Goal: Information Seeking & Learning: Learn about a topic

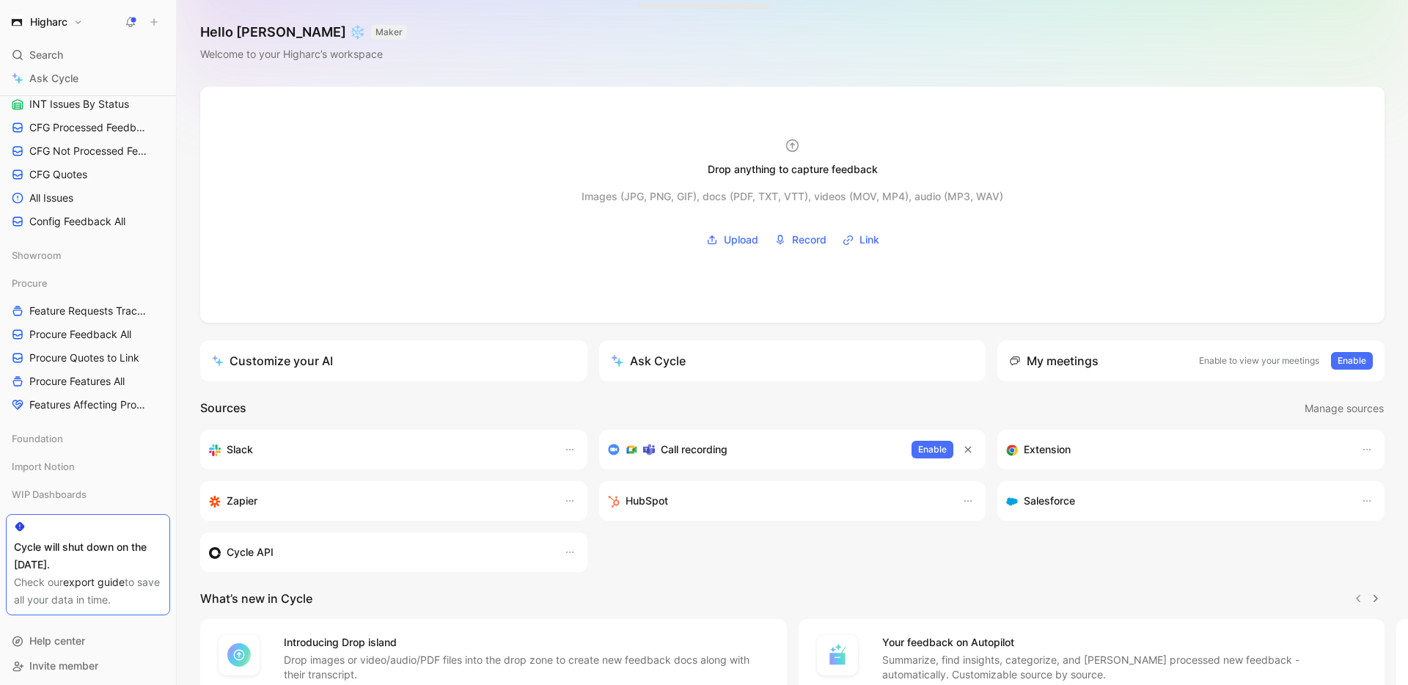
scroll to position [802, 0]
click at [79, 326] on span "Procure Feedback All" at bounding box center [80, 330] width 102 height 15
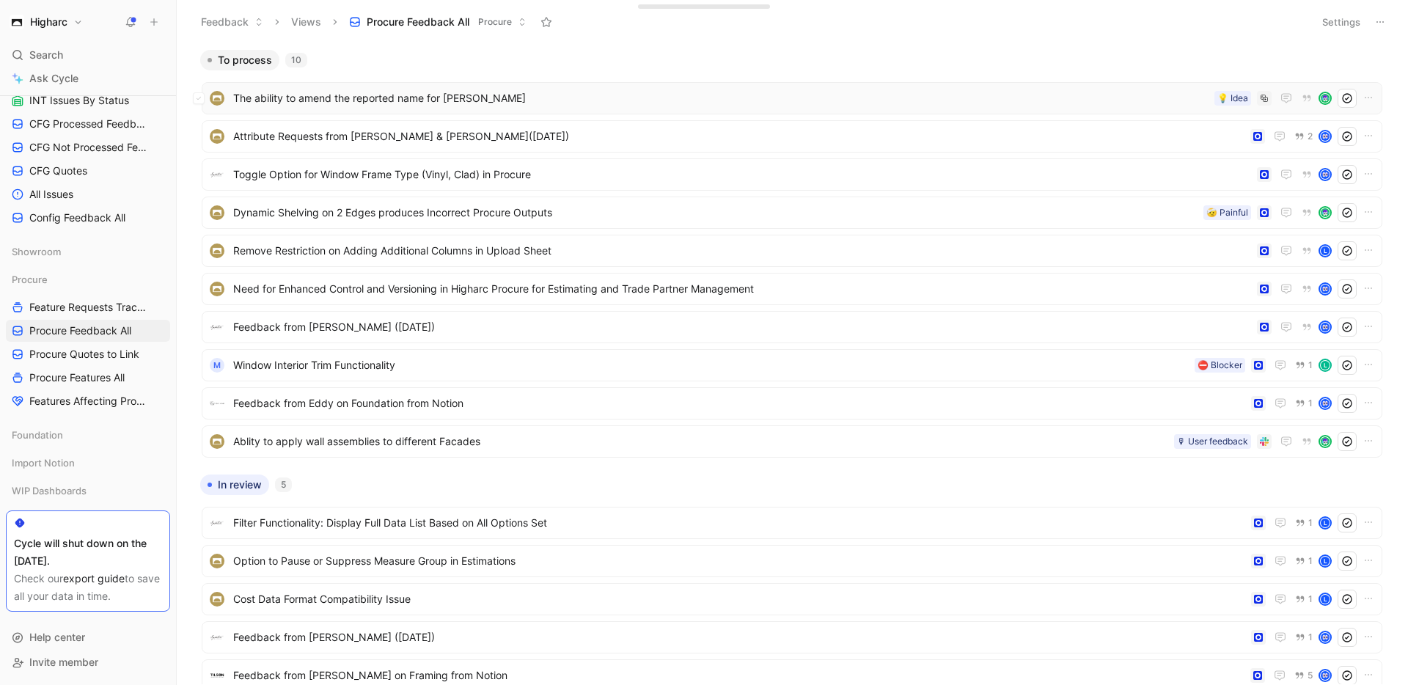
click at [513, 95] on span "The ability to amend the reported name for [PERSON_NAME]" at bounding box center [720, 98] width 975 height 18
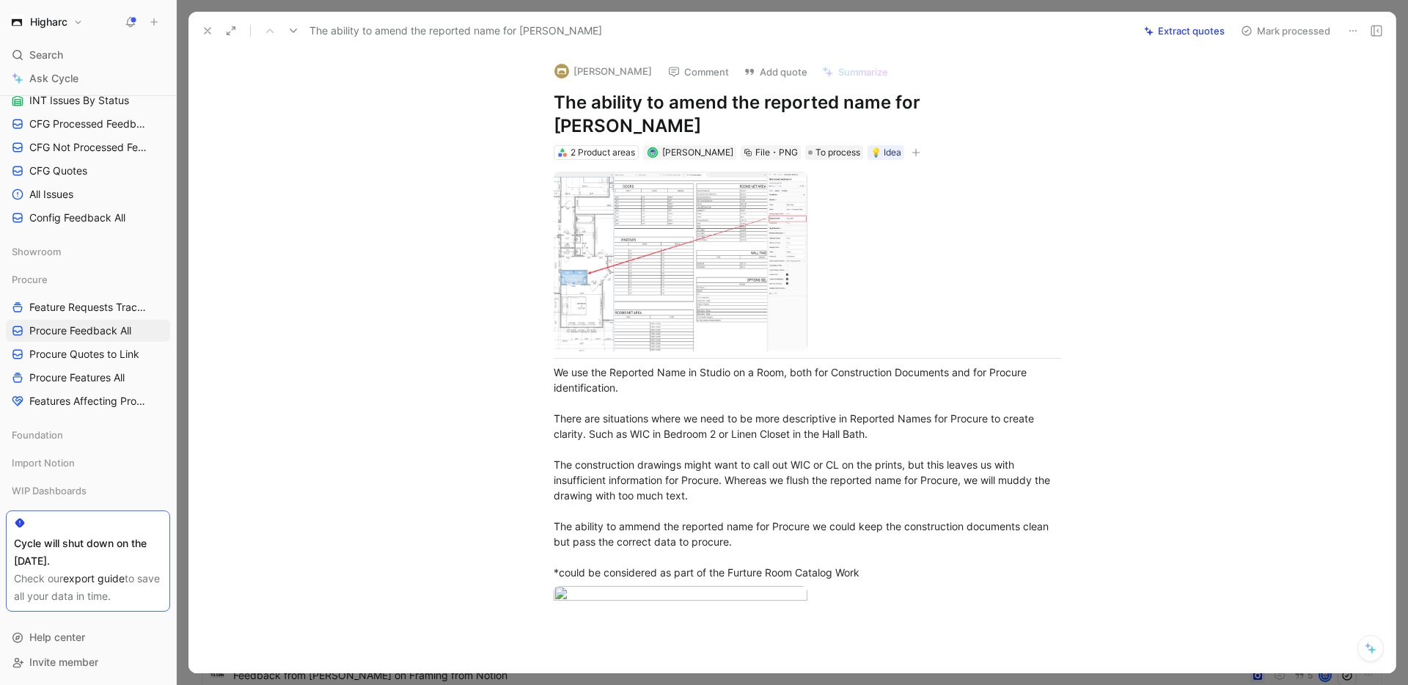
click at [210, 31] on icon at bounding box center [208, 31] width 12 height 12
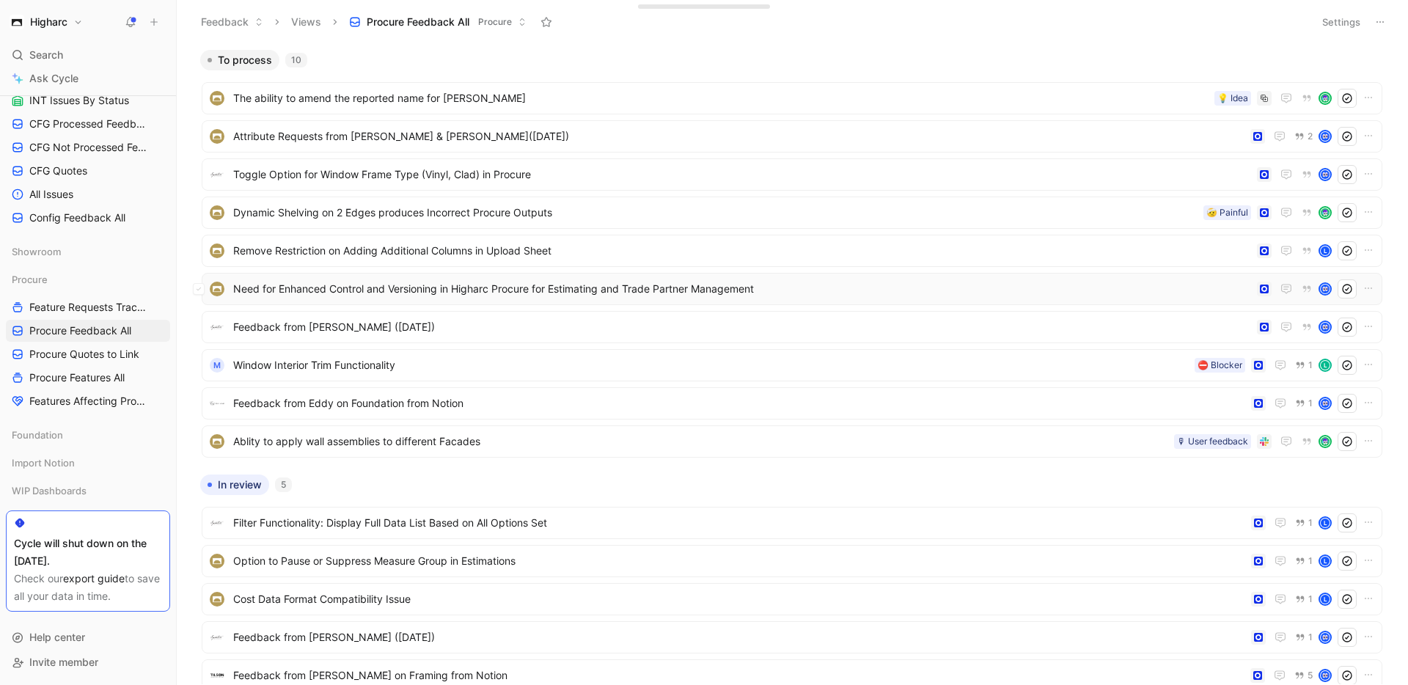
click at [640, 292] on span "Need for Enhanced Control and Versioning in Higharc Procure for Estimating and …" at bounding box center [742, 289] width 1018 height 18
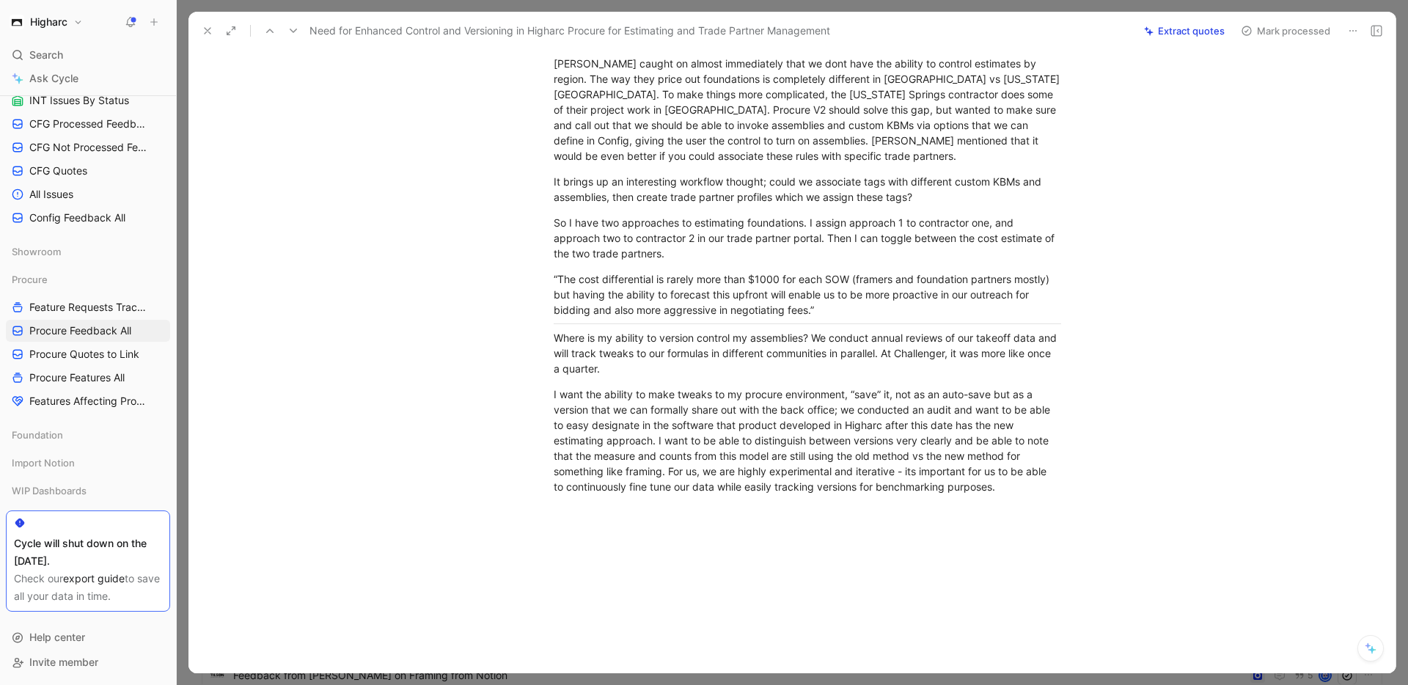
scroll to position [632, 0]
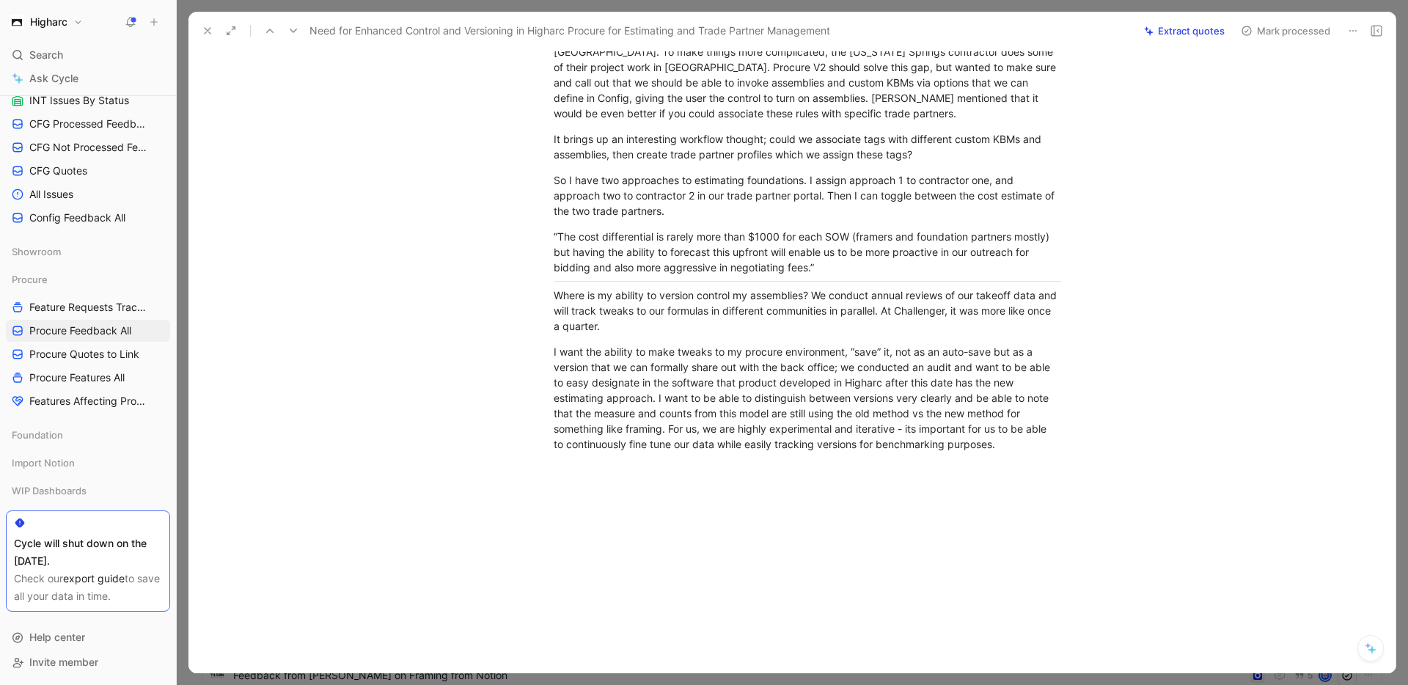
click at [205, 32] on use at bounding box center [208, 31] width 6 height 6
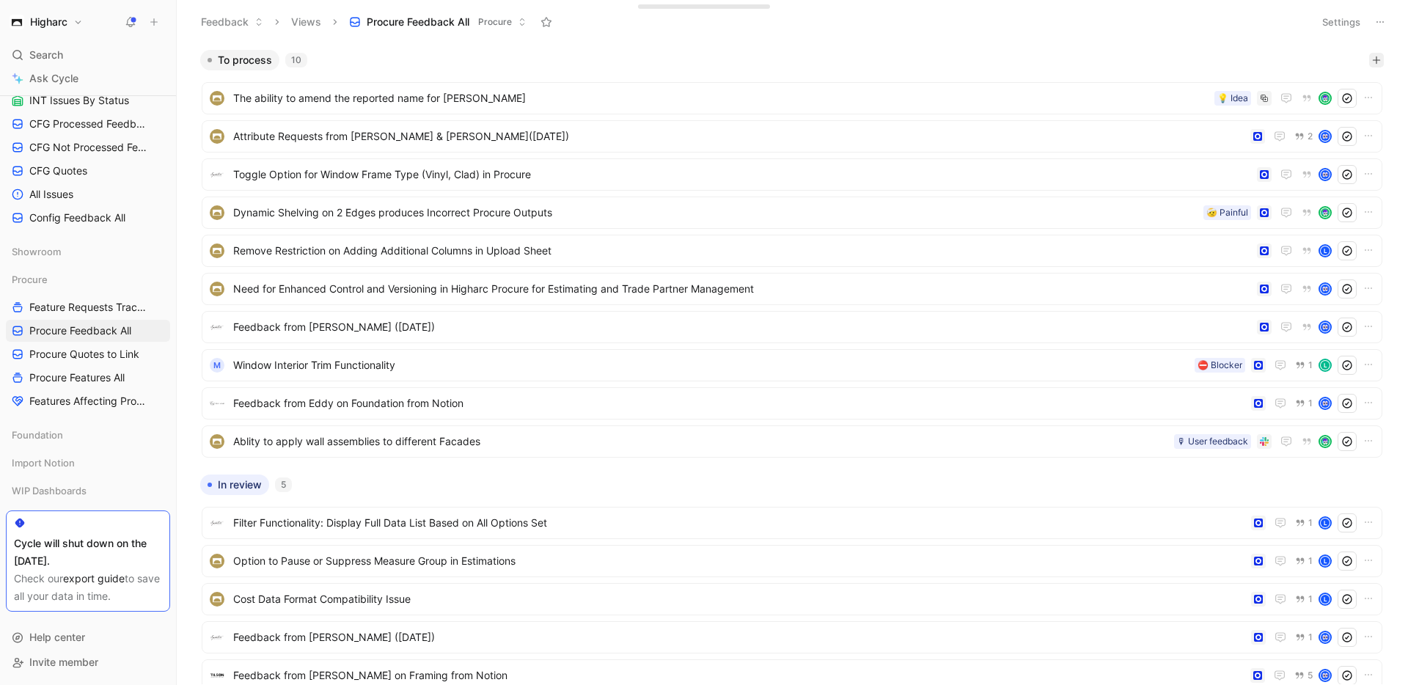
click at [1372, 60] on icon "button" at bounding box center [1376, 60] width 9 height 9
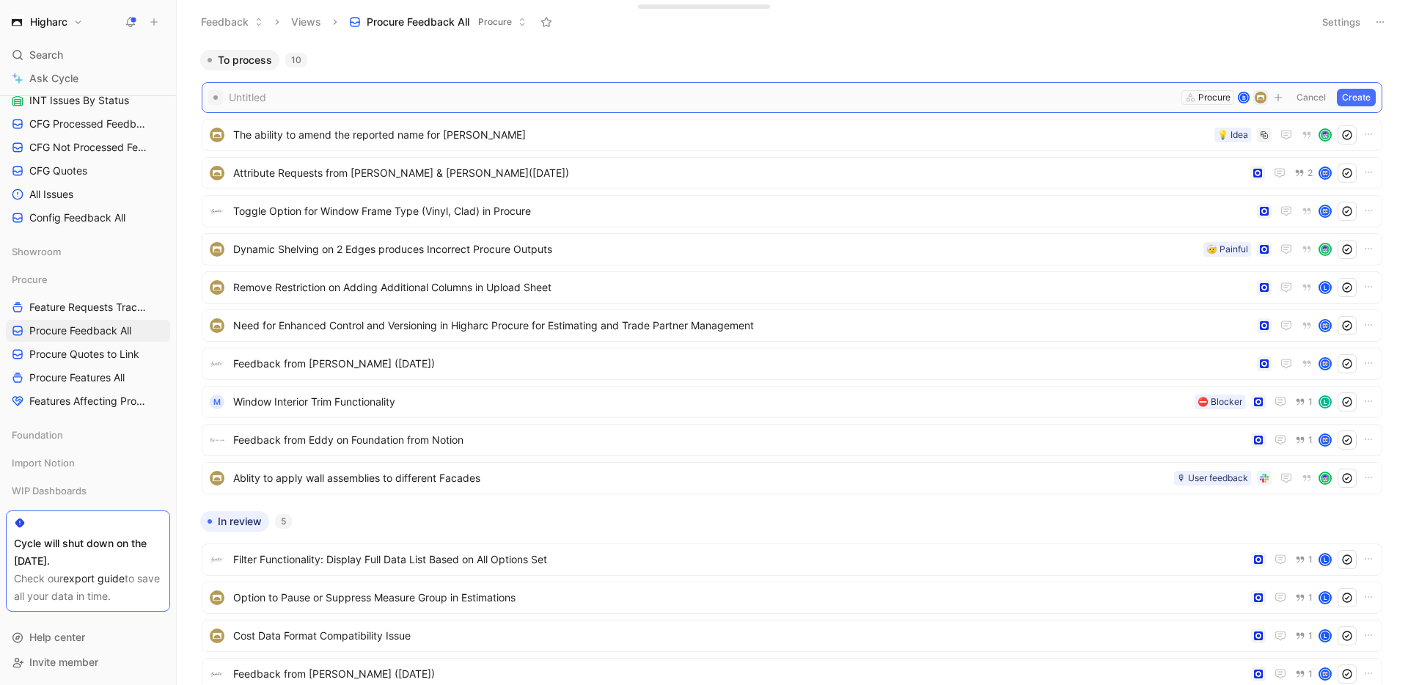
click at [1339, 98] on button "Create" at bounding box center [1356, 98] width 39 height 18
click at [291, 95] on span "Untitled" at bounding box center [742, 98] width 1018 height 18
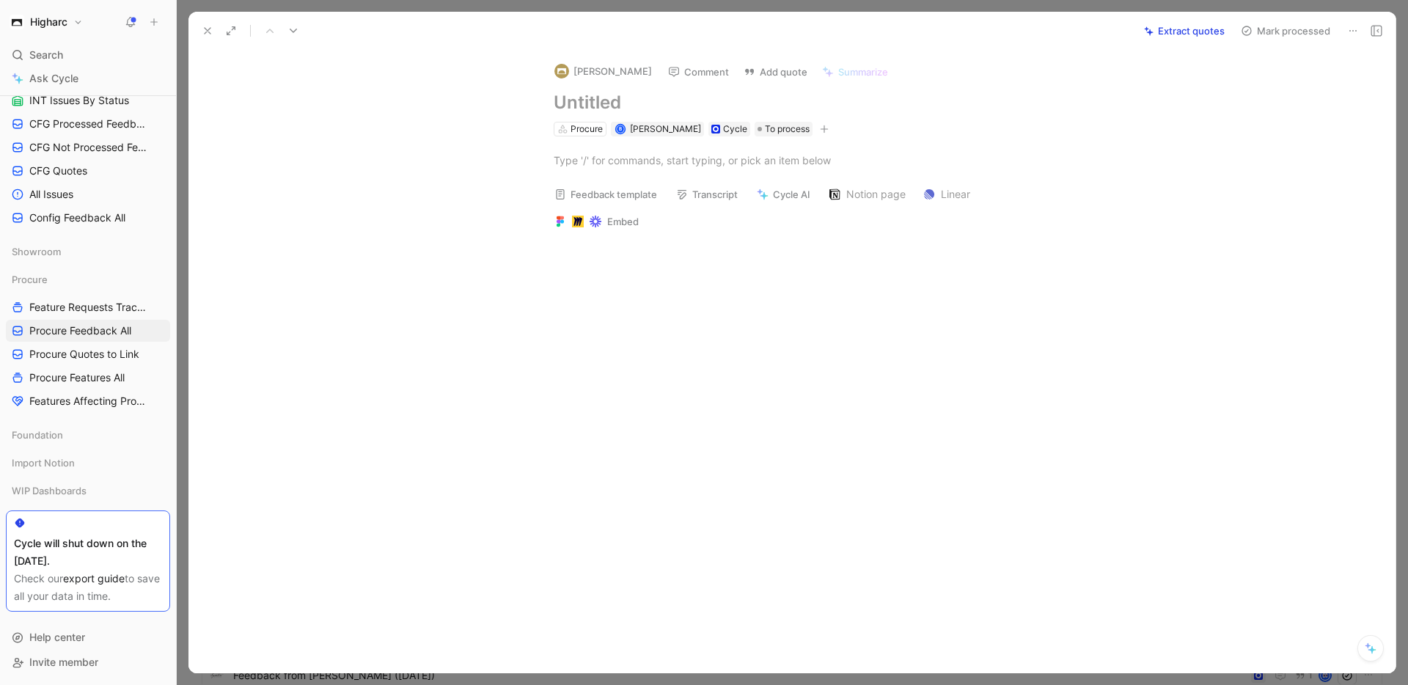
drag, startPoint x: 640, startPoint y: 106, endPoint x: 626, endPoint y: 105, distance: 14.7
click at [626, 105] on h1 at bounding box center [808, 102] width 508 height 23
click at [601, 146] on div at bounding box center [807, 160] width 1176 height 48
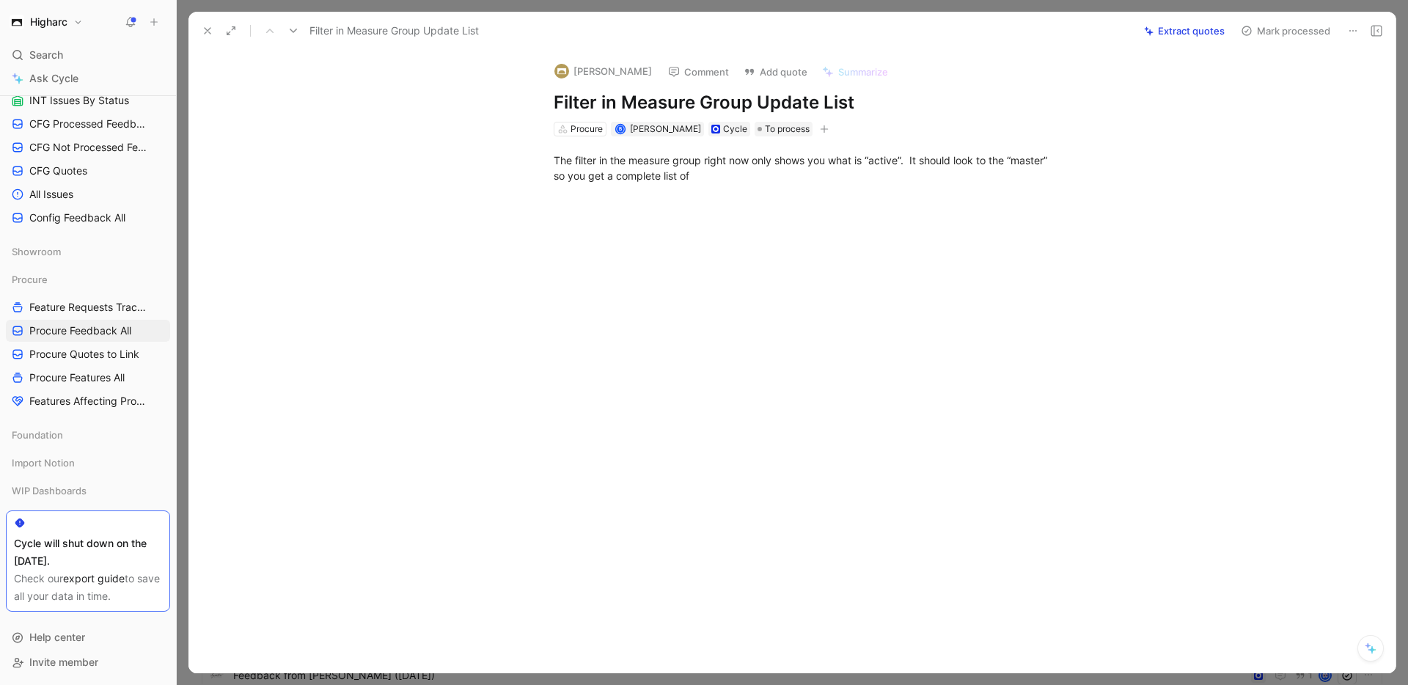
click at [554, 104] on h1 "Filter in Measure Group Update List" at bounding box center [808, 102] width 508 height 23
drag, startPoint x: 597, startPoint y: 103, endPoint x: 604, endPoint y: 102, distance: 7.4
click at [598, 103] on h1 "Multiselect Filter in Measure Group Update List" at bounding box center [808, 102] width 508 height 23
drag, startPoint x: 857, startPoint y: 101, endPoint x: 1002, endPoint y: 103, distance: 145.2
click at [1001, 103] on h1 "Multi select Filter in Measure Group Update List" at bounding box center [808, 102] width 508 height 23
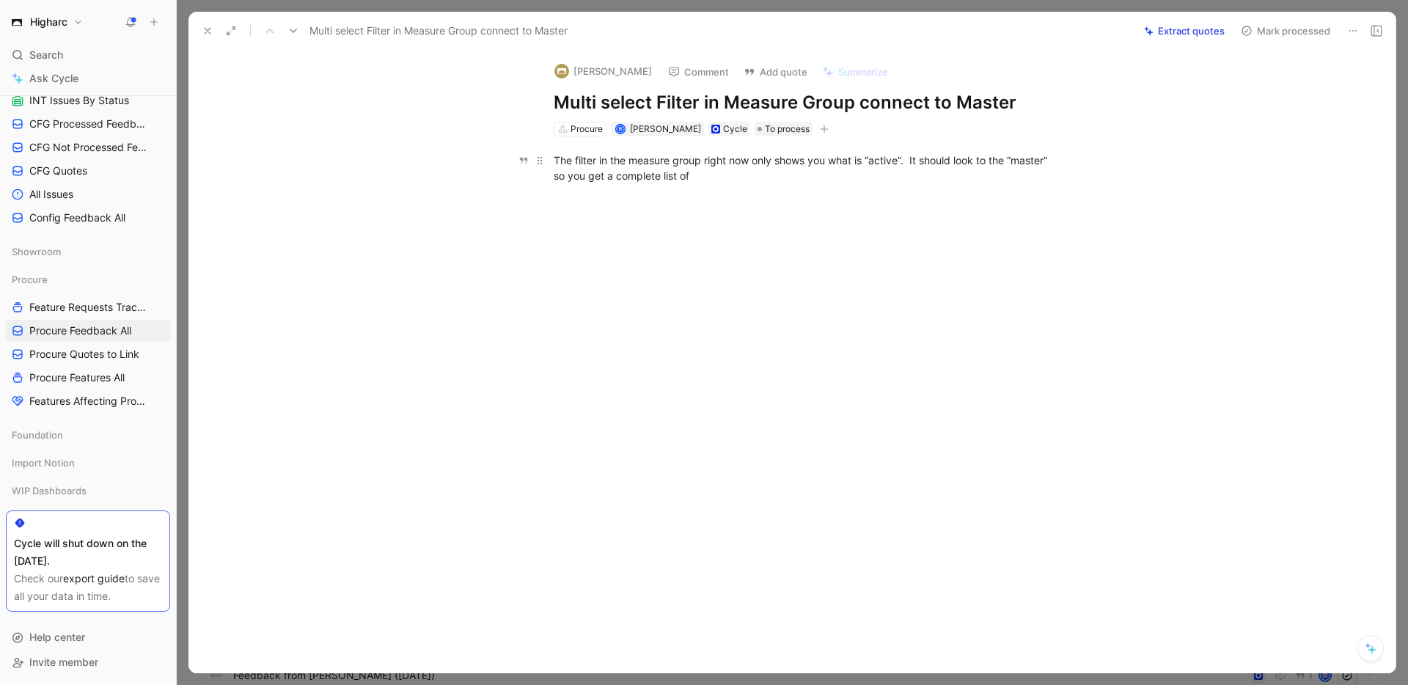
click at [708, 179] on div "The filter in the measure group right now only shows you what is “active”. It s…" at bounding box center [808, 168] width 508 height 31
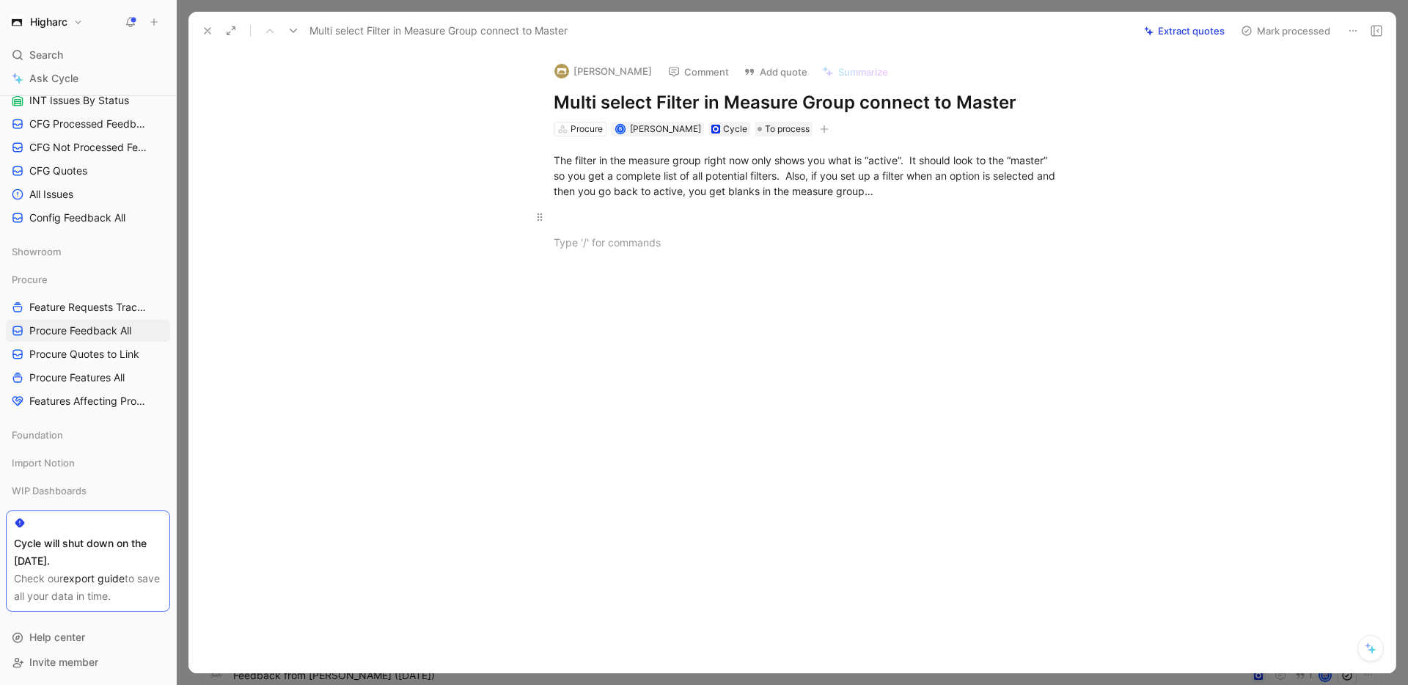
click at [626, 229] on p at bounding box center [807, 217] width 563 height 24
click at [623, 209] on div at bounding box center [807, 297] width 1141 height 323
click at [863, 224] on div at bounding box center [808, 215] width 508 height 20
click at [637, 259] on body "Higharc Search ⌘ K Ask Cycle Workspace Home G then H Feedback G then F Requests…" at bounding box center [704, 342] width 1408 height 685
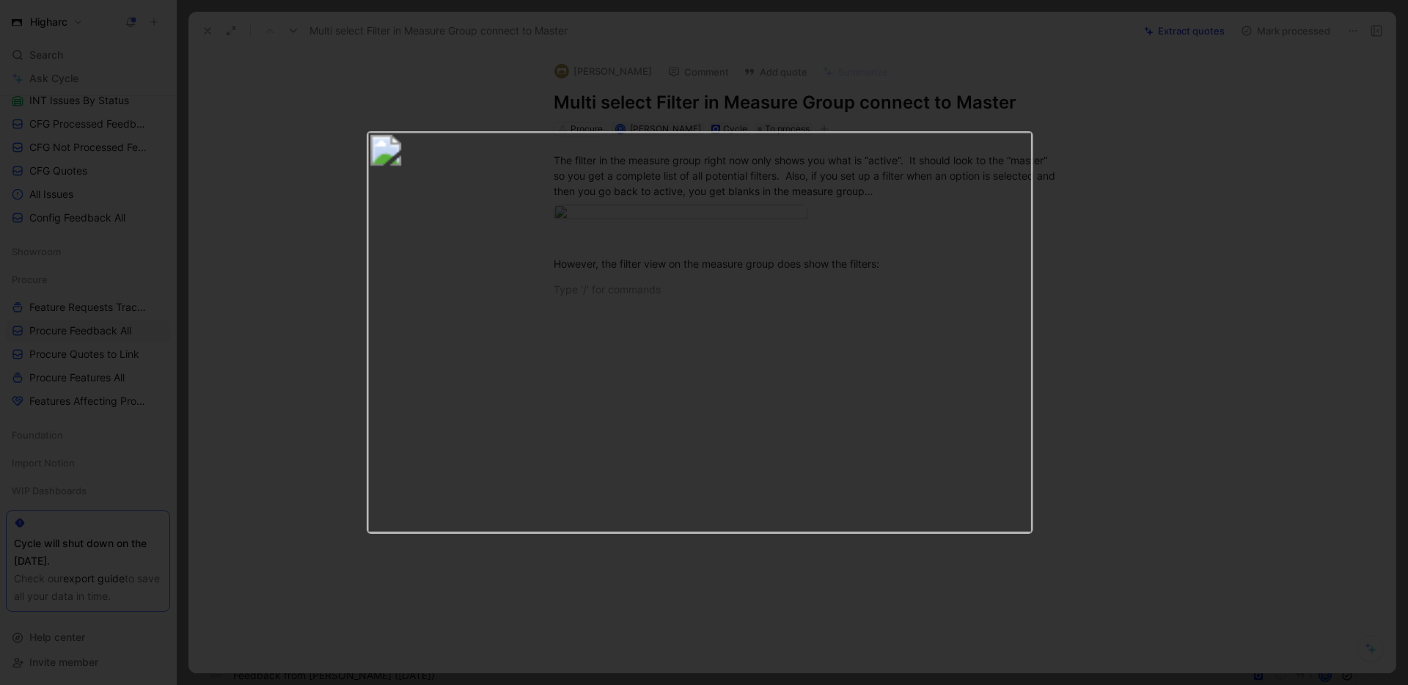
click at [1116, 684] on div at bounding box center [704, 685] width 1408 height 0
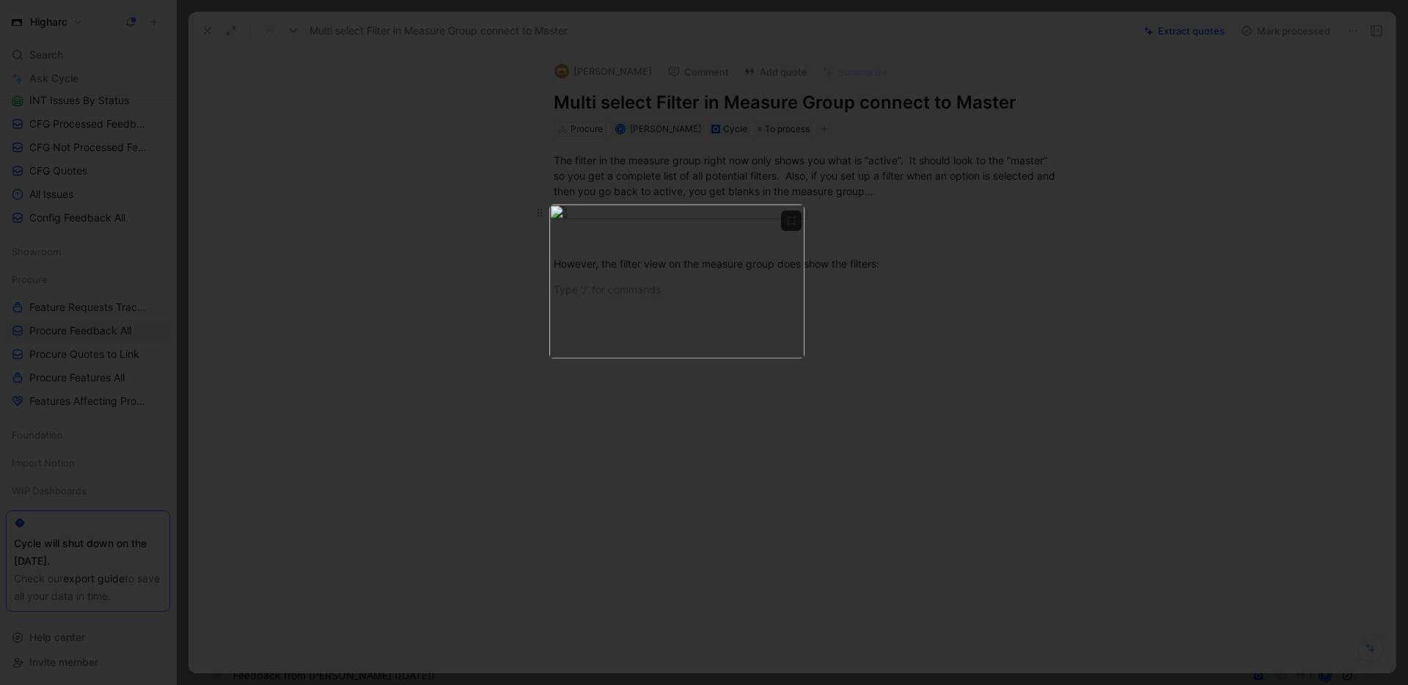
click at [885, 224] on div at bounding box center [808, 215] width 508 height 20
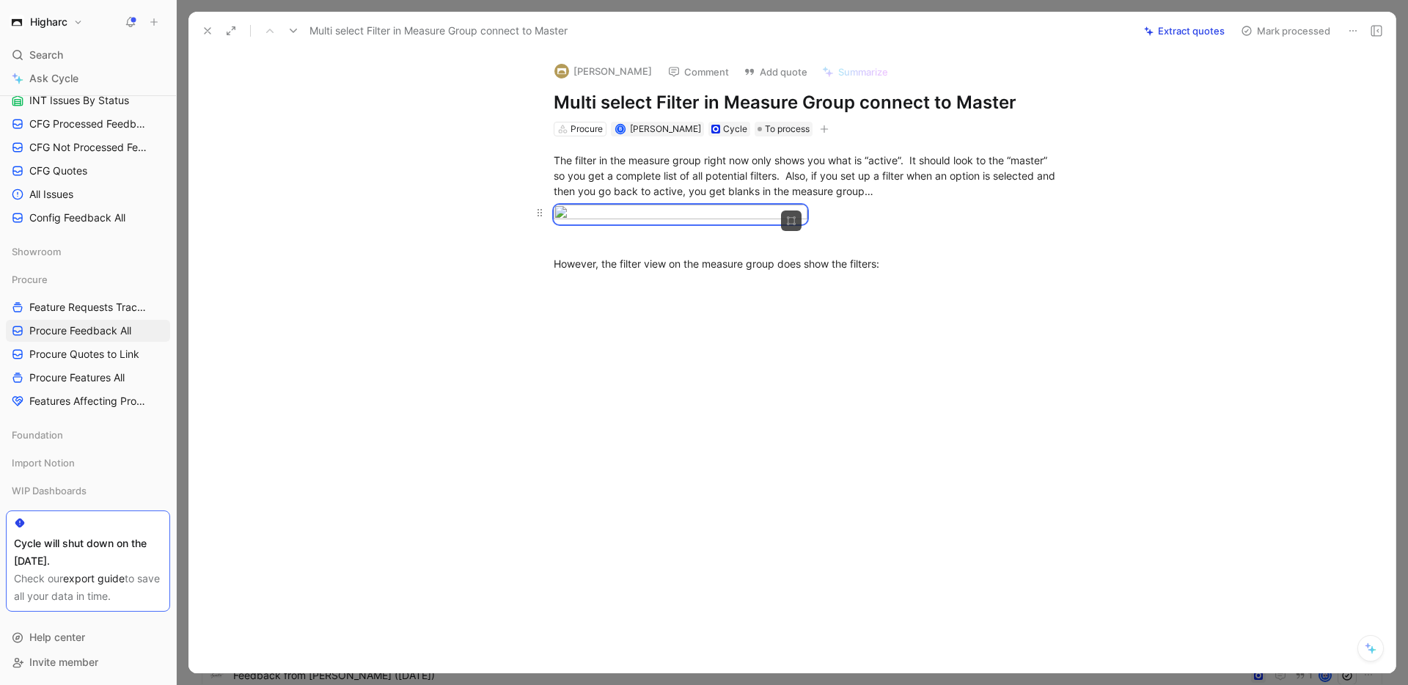
click at [909, 224] on div at bounding box center [808, 215] width 508 height 20
drag, startPoint x: 909, startPoint y: 308, endPoint x: 931, endPoint y: 320, distance: 24.9
click at [931, 224] on div at bounding box center [808, 215] width 508 height 20
click at [857, 301] on p at bounding box center [807, 289] width 563 height 24
click at [940, 195] on div "The filter in the measure group right now only shows you what is “active”. It s…" at bounding box center [808, 176] width 508 height 46
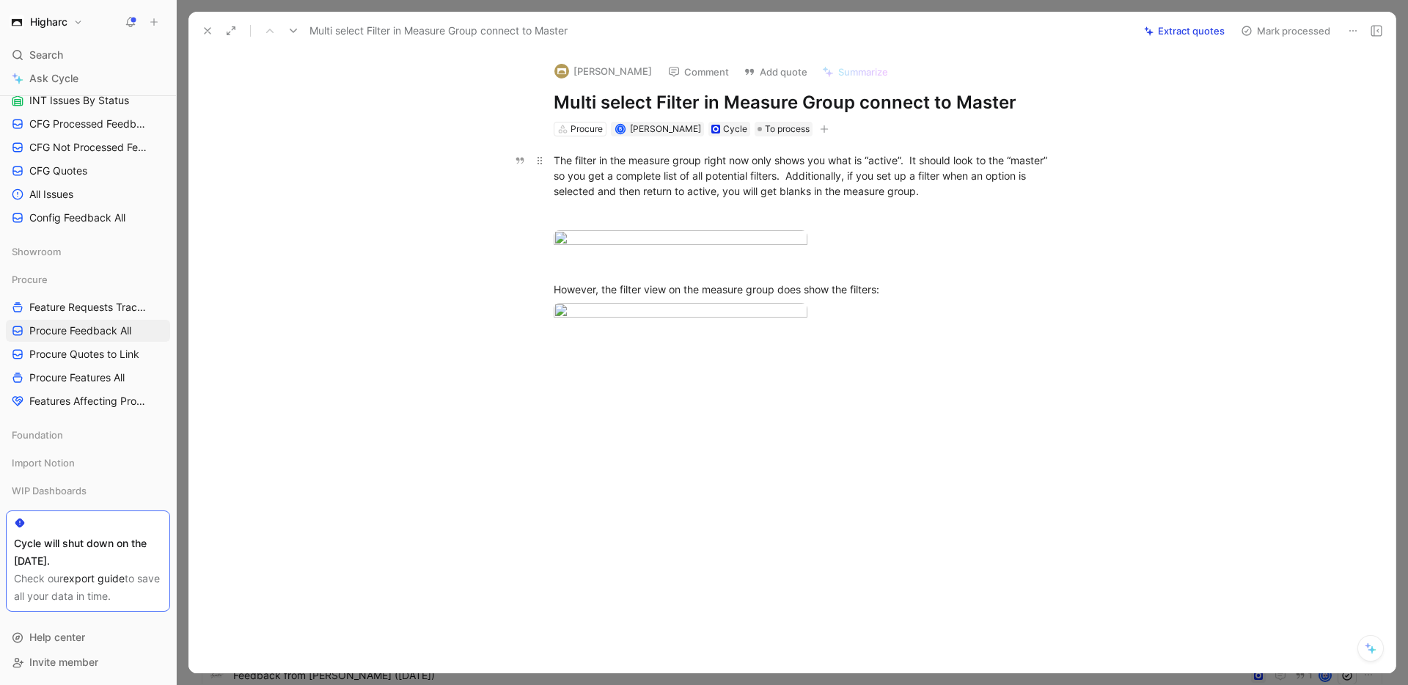
click at [955, 183] on div "The filter in the measure group right now only shows you what is “active”. It s…" at bounding box center [808, 176] width 508 height 46
click at [634, 131] on span "[PERSON_NAME]" at bounding box center [665, 128] width 71 height 11
click at [656, 125] on span "[PERSON_NAME]" at bounding box center [665, 128] width 71 height 11
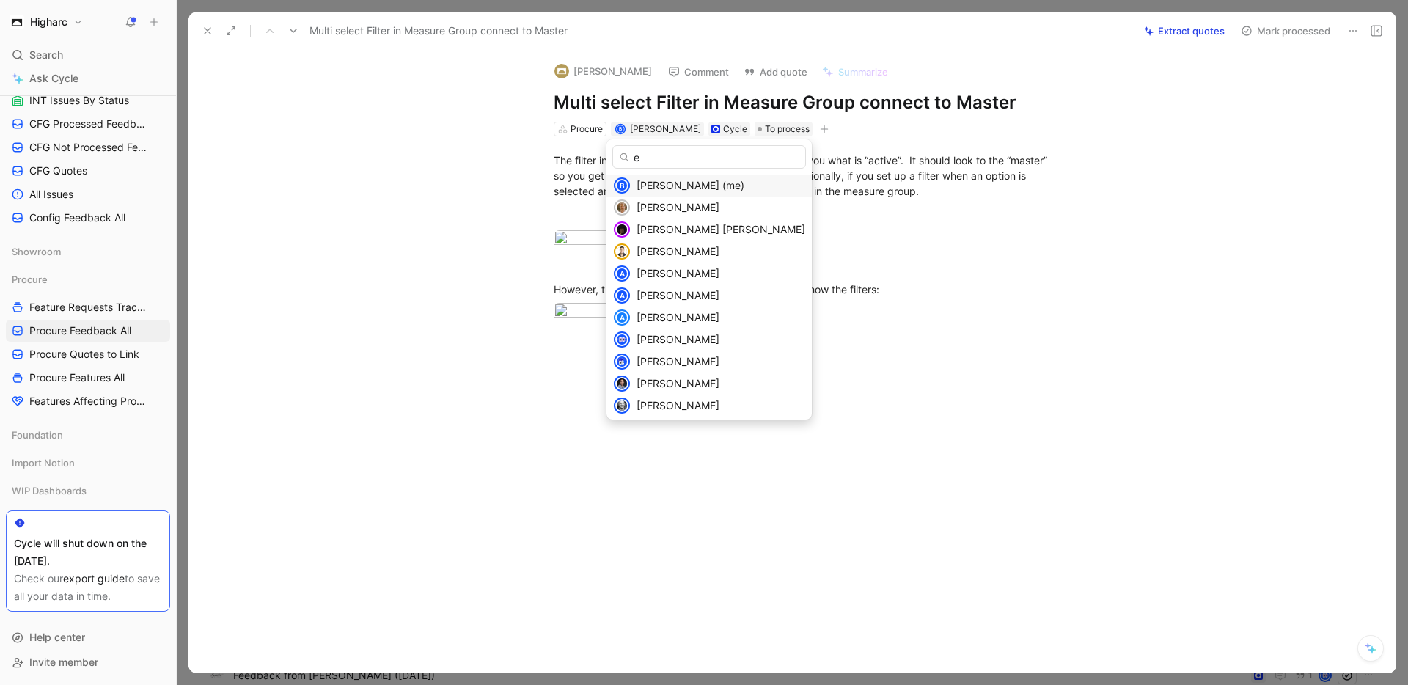
type input "ea"
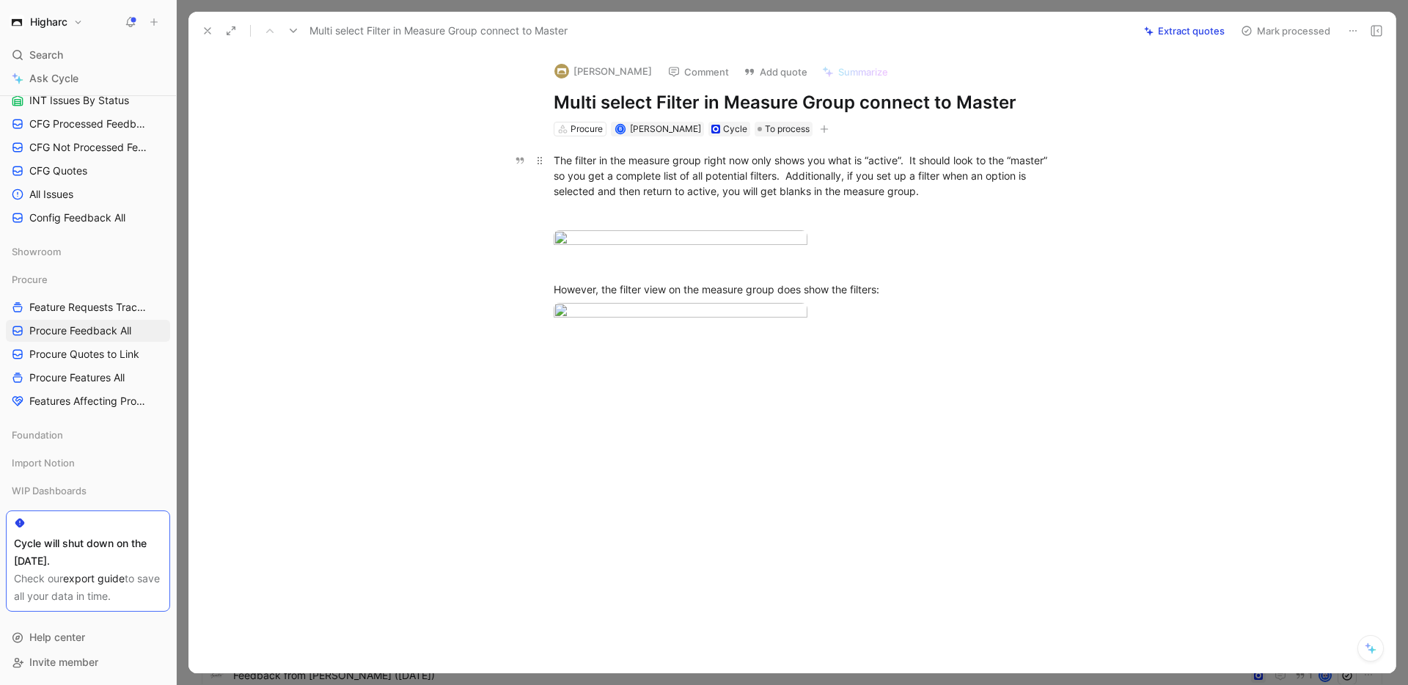
click at [923, 177] on div "The filter in the measure group right now only shows you what is “active”. It s…" at bounding box center [808, 176] width 508 height 46
click at [601, 70] on button "[PERSON_NAME]" at bounding box center [603, 71] width 111 height 22
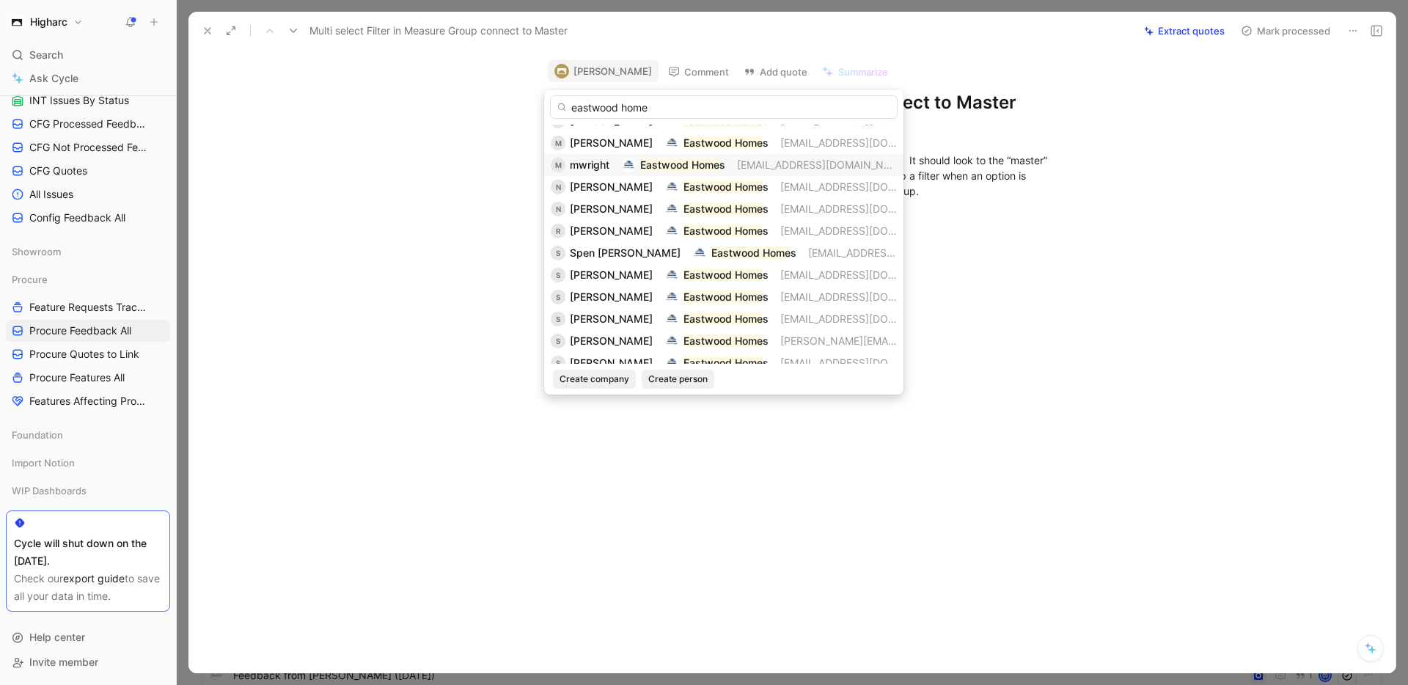
scroll to position [1983, 0]
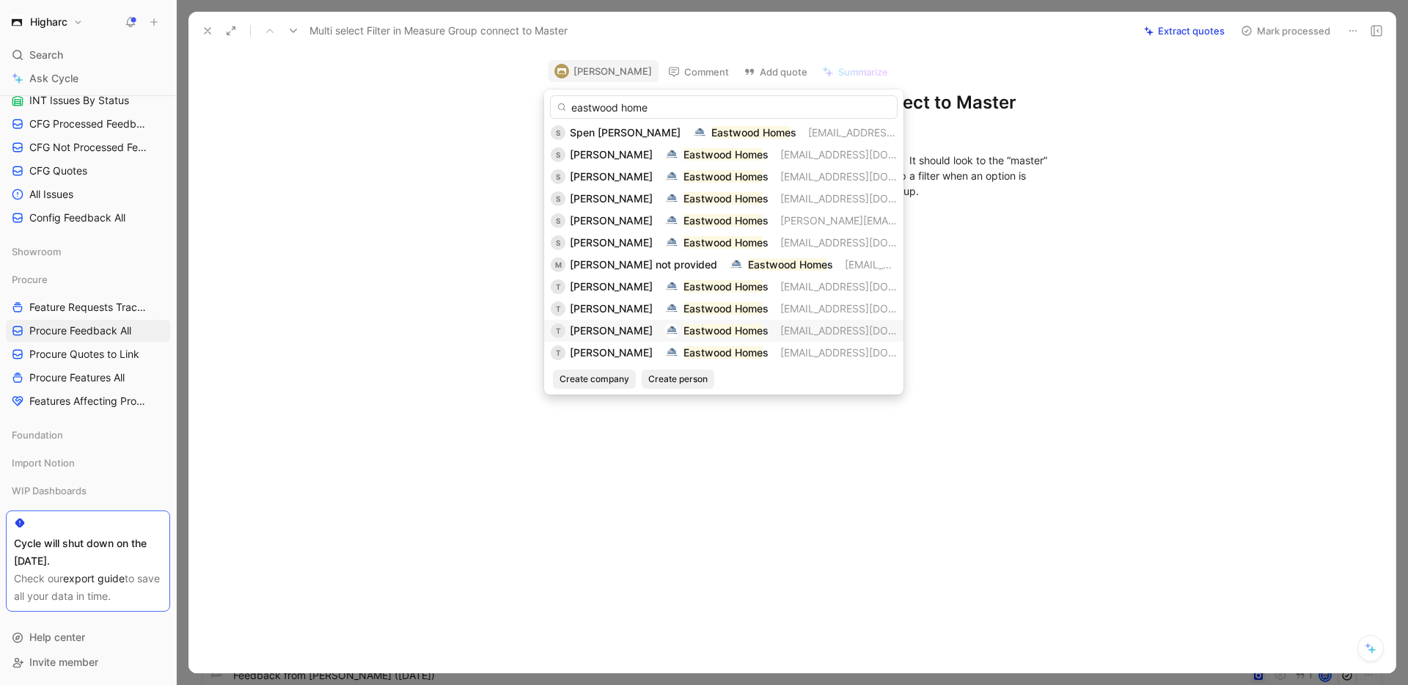
type input "eastwood home"
click at [600, 329] on span "[PERSON_NAME]" at bounding box center [611, 330] width 83 height 12
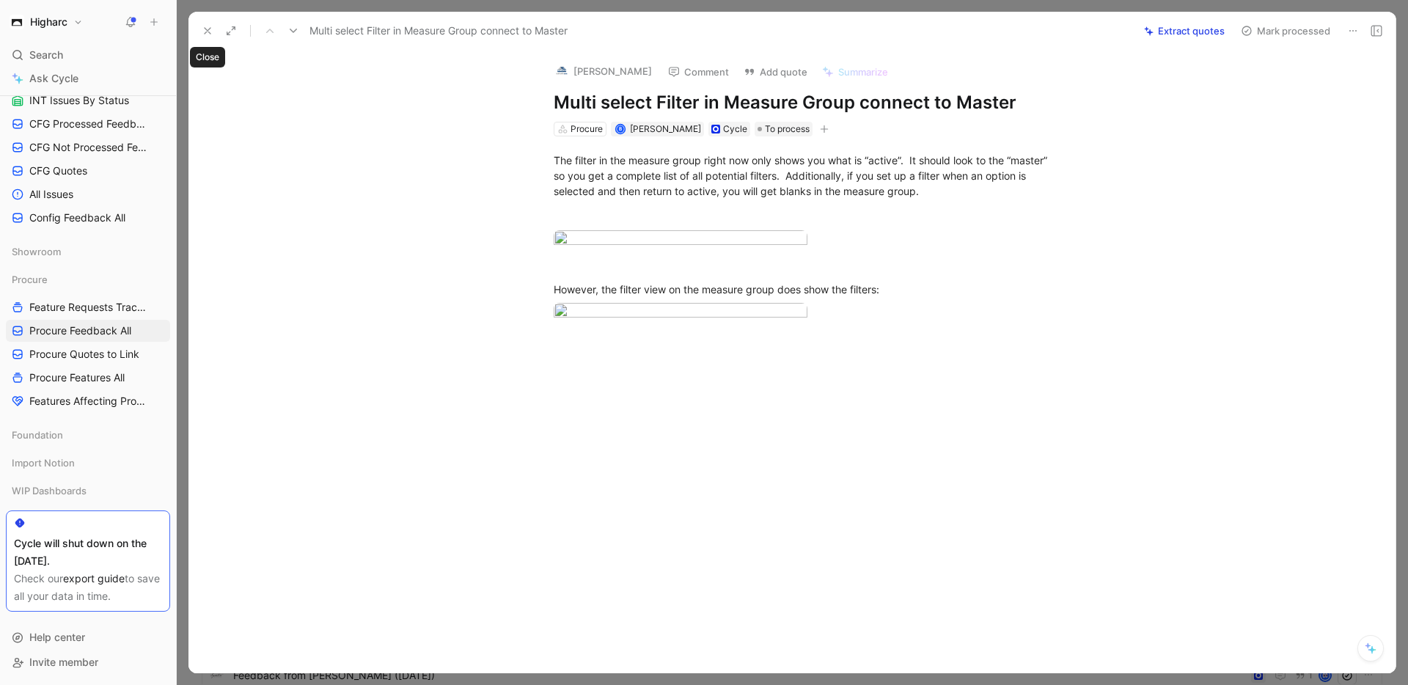
click at [208, 30] on icon at bounding box center [208, 31] width 12 height 12
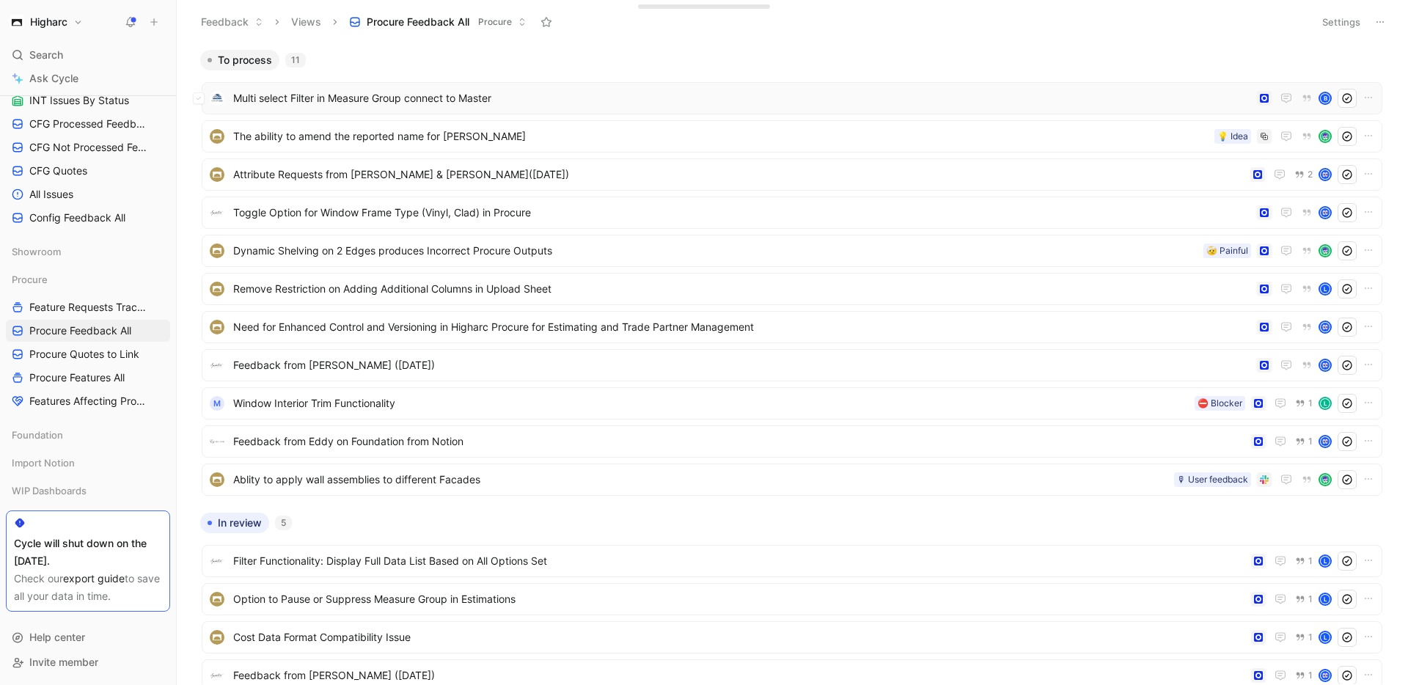
click at [555, 100] on span "Multi select Filter in Measure Group connect to Master" at bounding box center [742, 98] width 1018 height 18
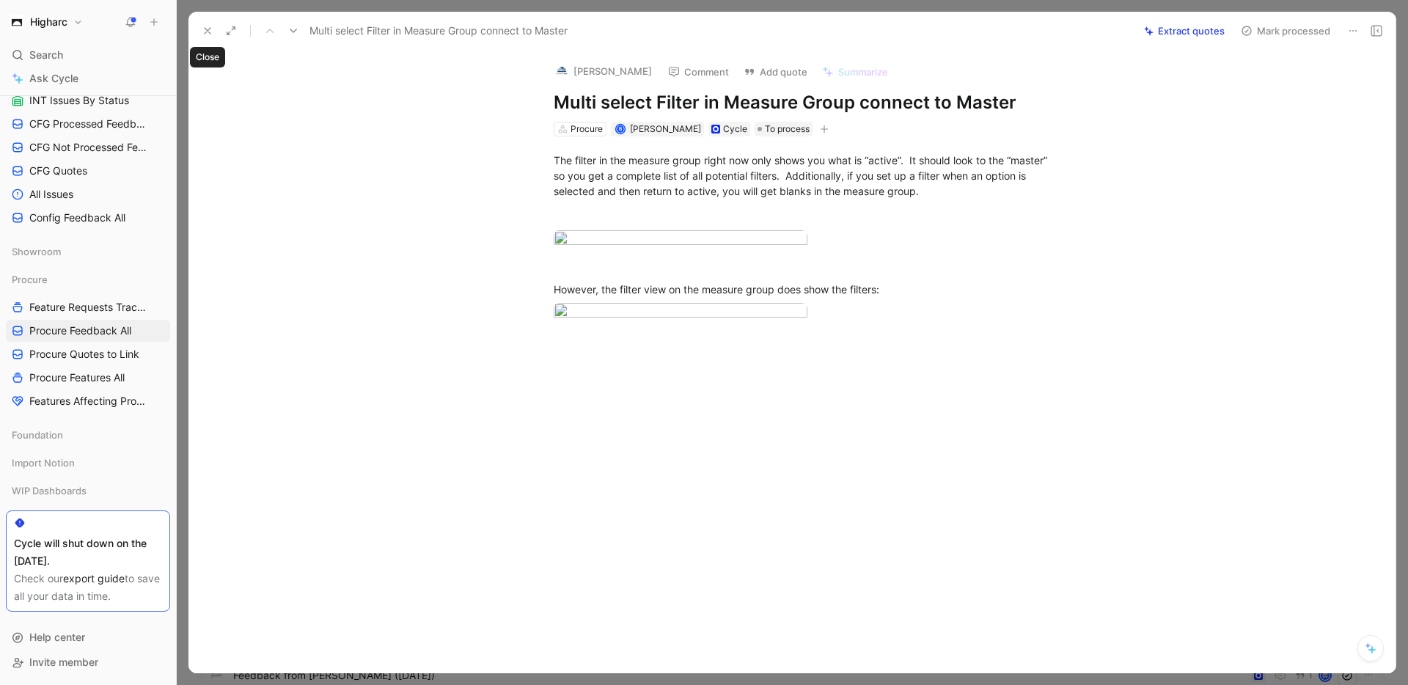
click at [208, 28] on icon at bounding box center [208, 31] width 12 height 12
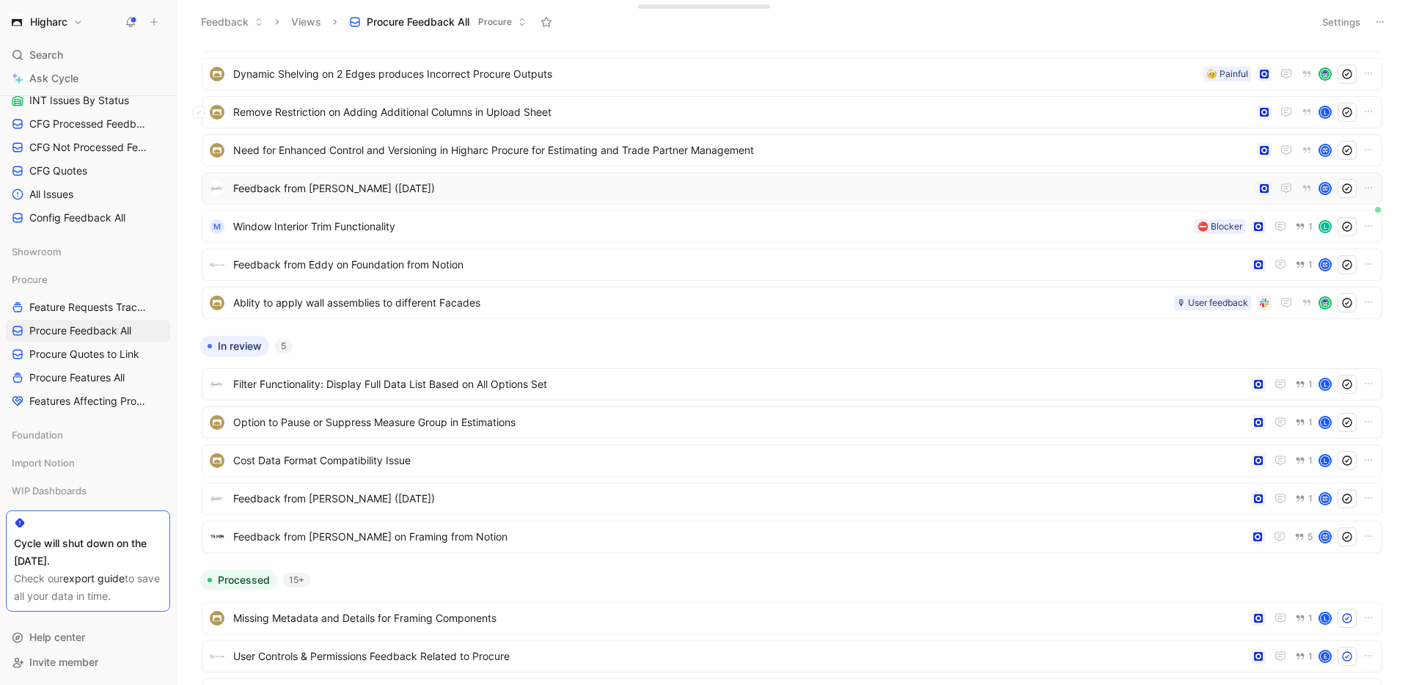
scroll to position [199, 0]
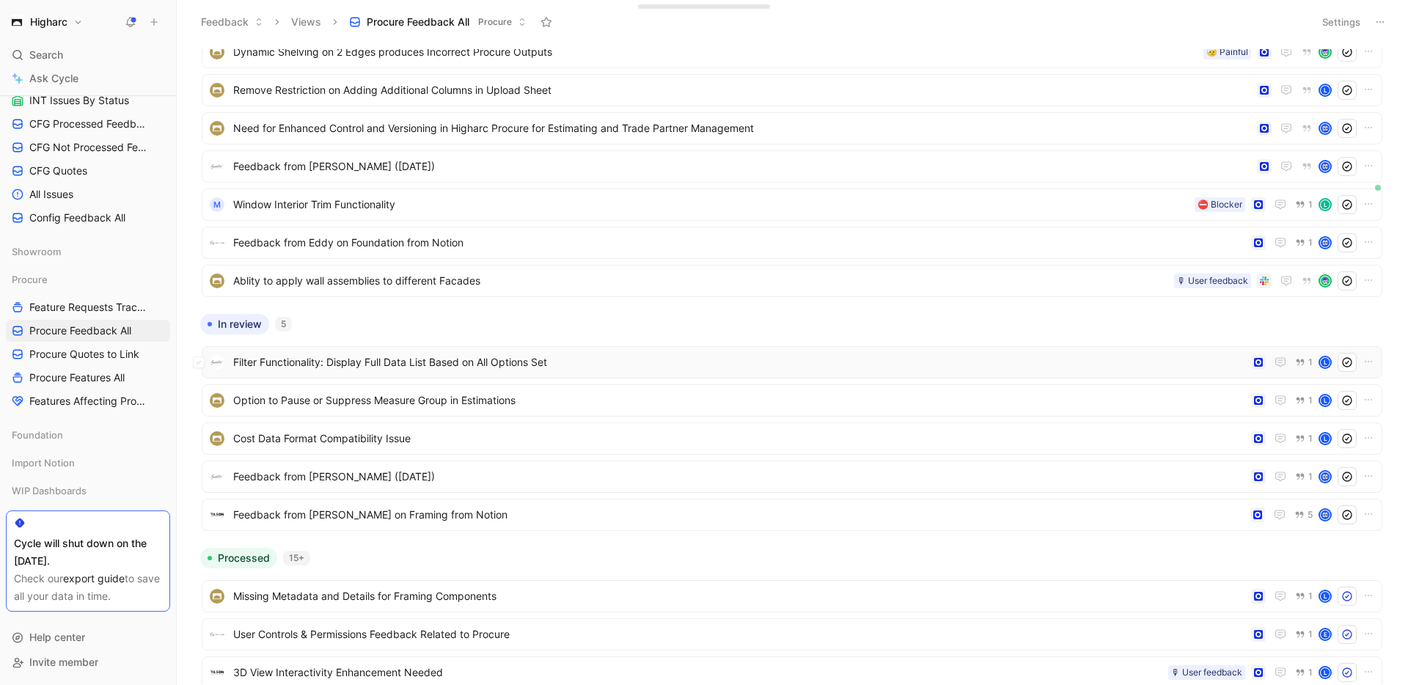
click at [486, 359] on span "Filter Functionality: Display Full Data List Based on All Options Set" at bounding box center [739, 363] width 1012 height 18
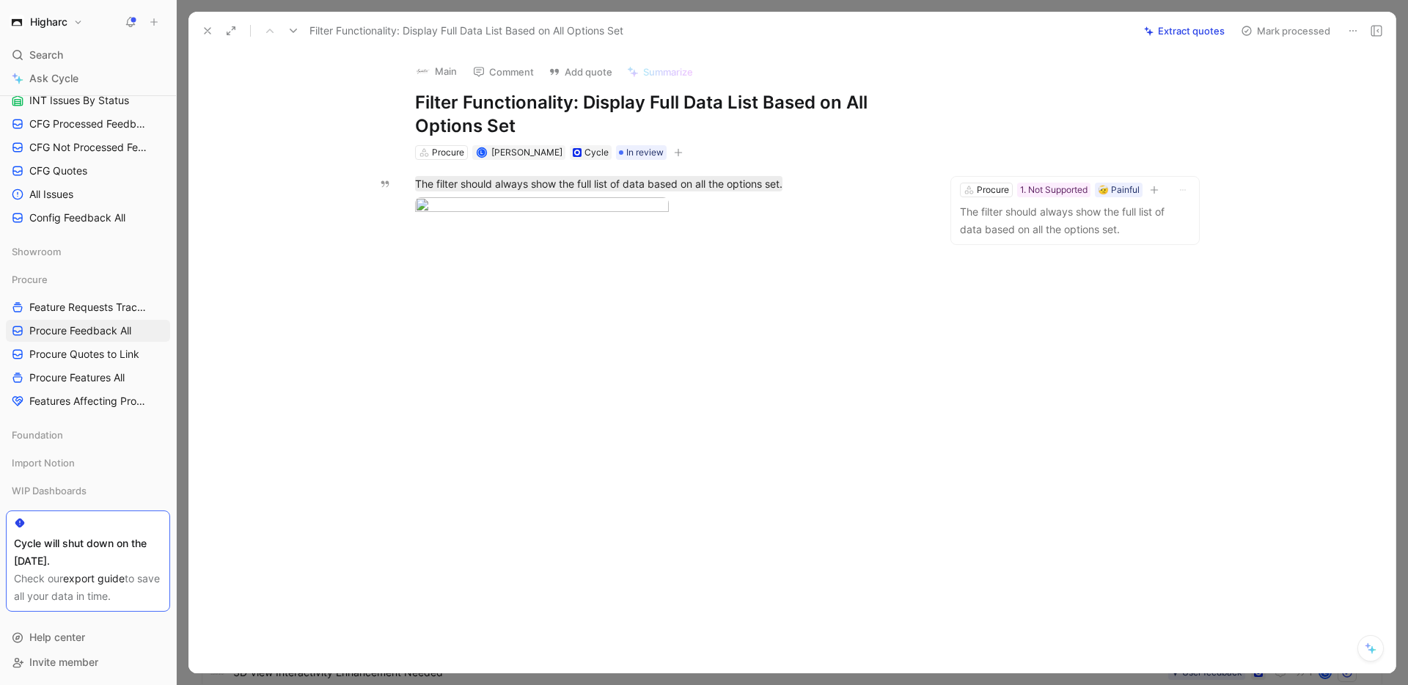
click at [208, 30] on use at bounding box center [208, 31] width 6 height 6
